Goal: Use online tool/utility: Use online tool/utility

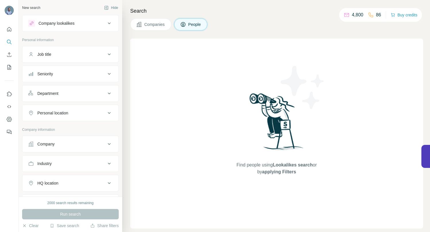
click at [106, 142] on icon at bounding box center [109, 144] width 7 height 7
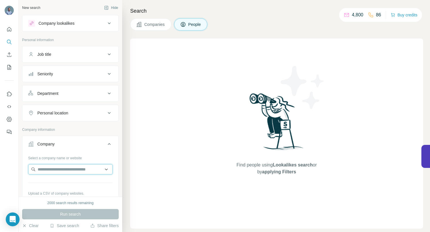
click at [83, 169] on input "text" at bounding box center [70, 169] width 85 height 10
paste input "**********"
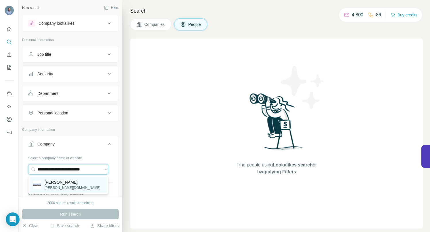
type input "**********"
click at [58, 183] on p "[PERSON_NAME]" at bounding box center [73, 182] width 56 height 6
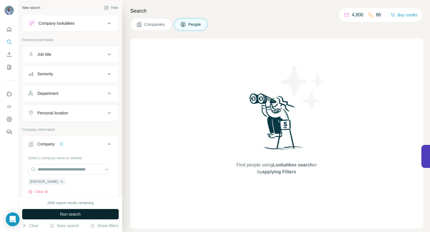
click at [59, 214] on button "Run search" at bounding box center [70, 214] width 97 height 10
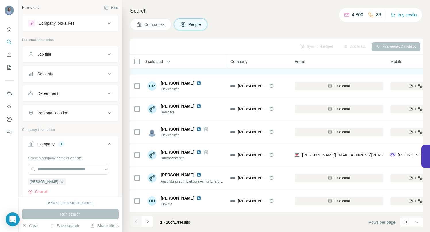
scroll to position [89, 0]
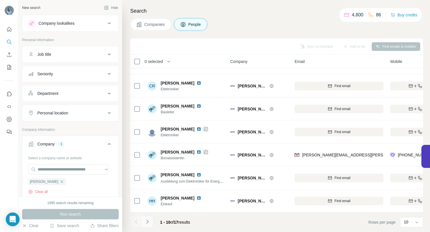
click at [147, 223] on icon "Navigate to next page" at bounding box center [148, 222] width 6 height 6
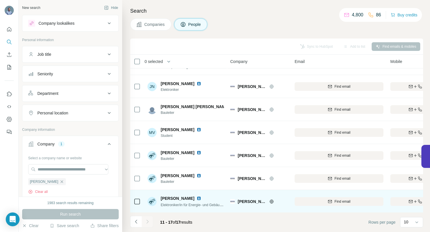
scroll to position [20, 0]
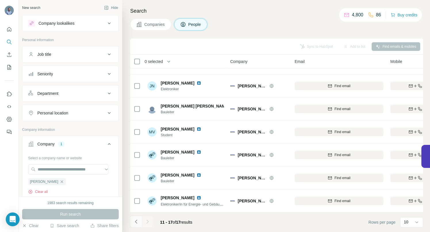
click at [135, 222] on icon "Navigate to previous page" at bounding box center [136, 222] width 2 height 4
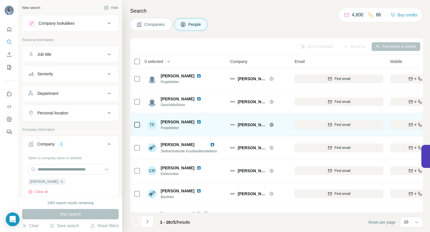
scroll to position [0, 0]
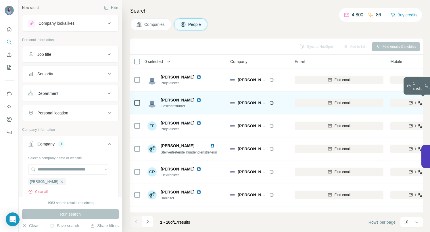
click at [393, 103] on div "Find both" at bounding box center [424, 102] width 67 height 5
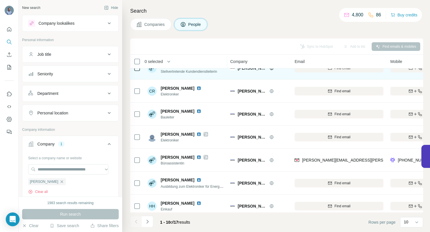
scroll to position [82, 0]
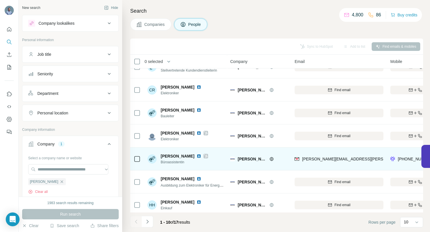
click at [201, 156] on img at bounding box center [199, 156] width 5 height 5
